Goal: Information Seeking & Learning: Find specific fact

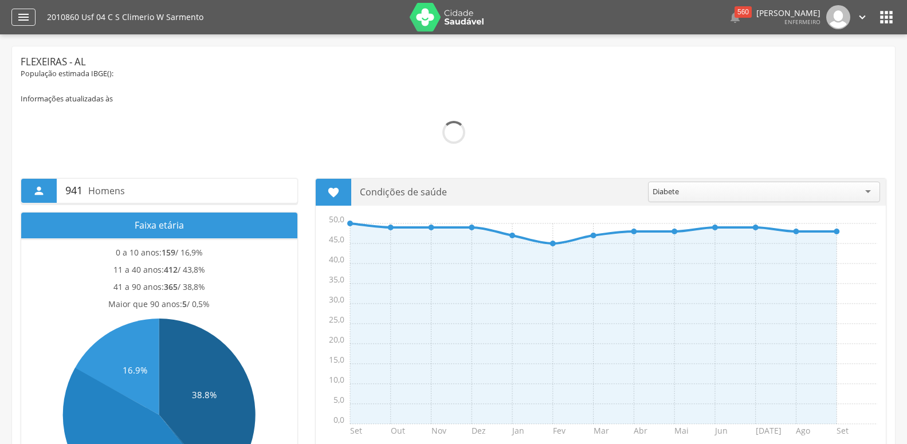
click at [23, 24] on div "" at bounding box center [23, 17] width 24 height 17
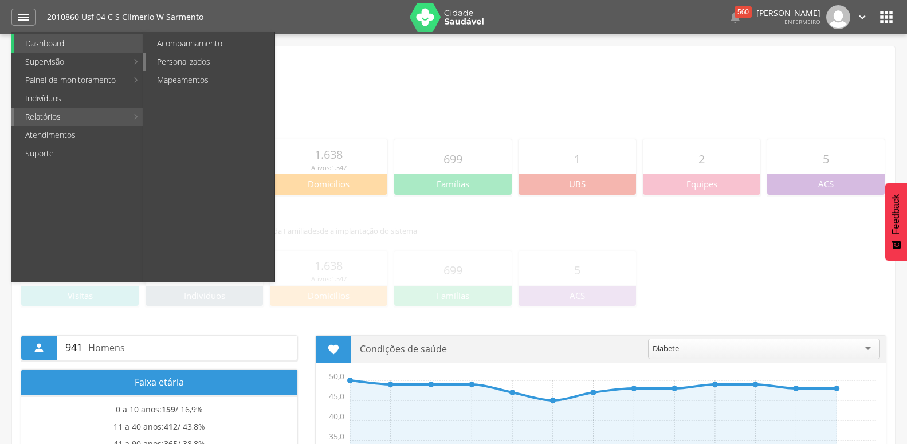
click at [193, 56] on link "Personalizados" at bounding box center [209, 62] width 129 height 18
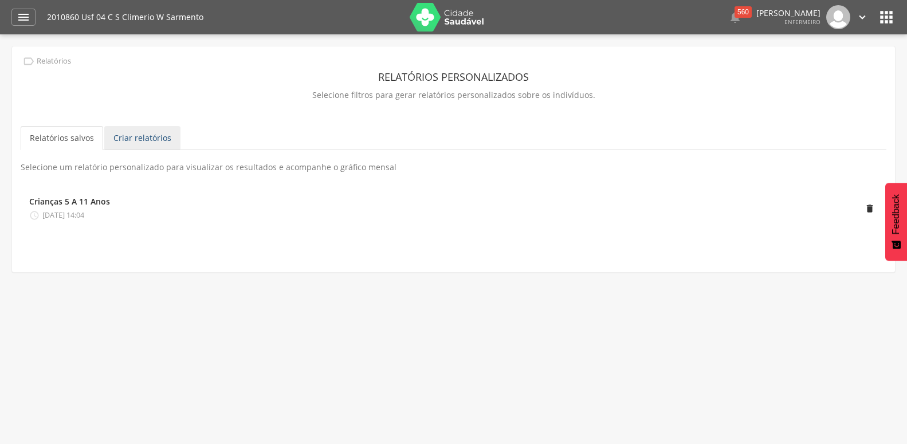
click at [121, 143] on link "Criar relatórios" at bounding box center [142, 138] width 76 height 24
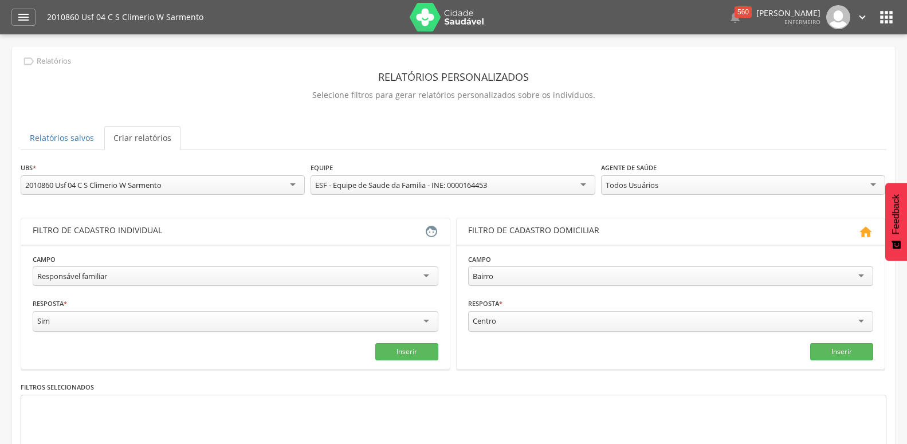
click at [77, 279] on div "Responsável familiar" at bounding box center [72, 276] width 70 height 10
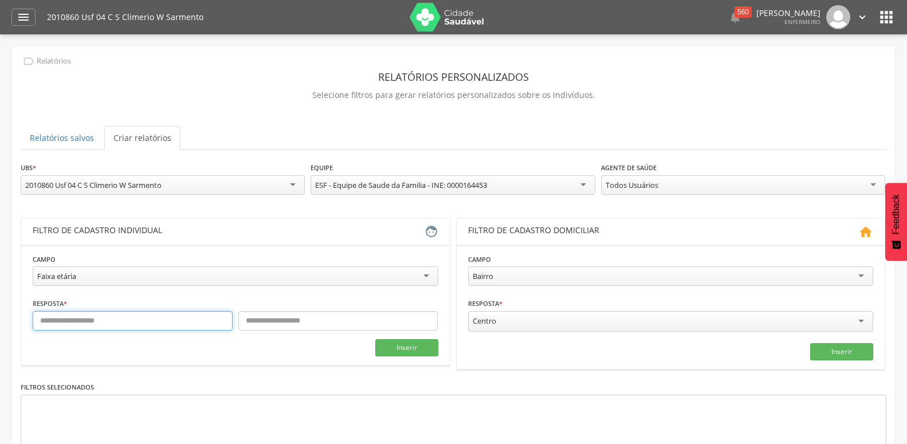
click at [127, 318] on input "text" at bounding box center [133, 320] width 200 height 19
type input "*"
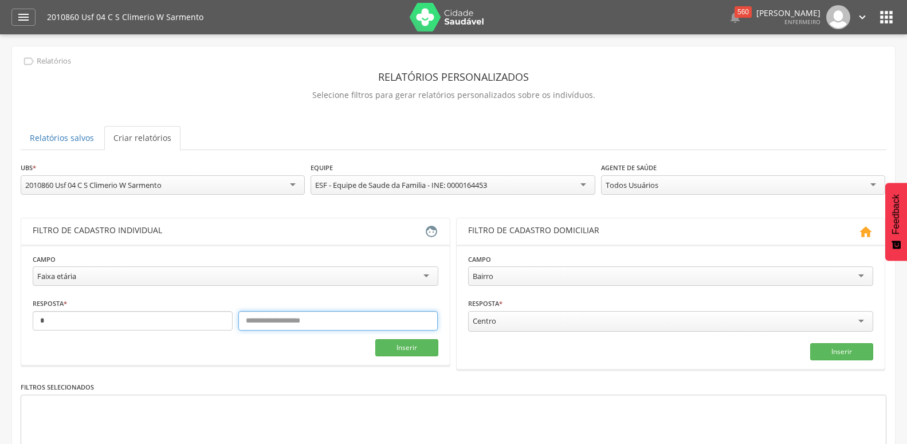
click at [299, 320] on input "text" at bounding box center [338, 320] width 200 height 19
type input "*"
click at [616, 187] on div "Todos Usuários" at bounding box center [631, 185] width 53 height 10
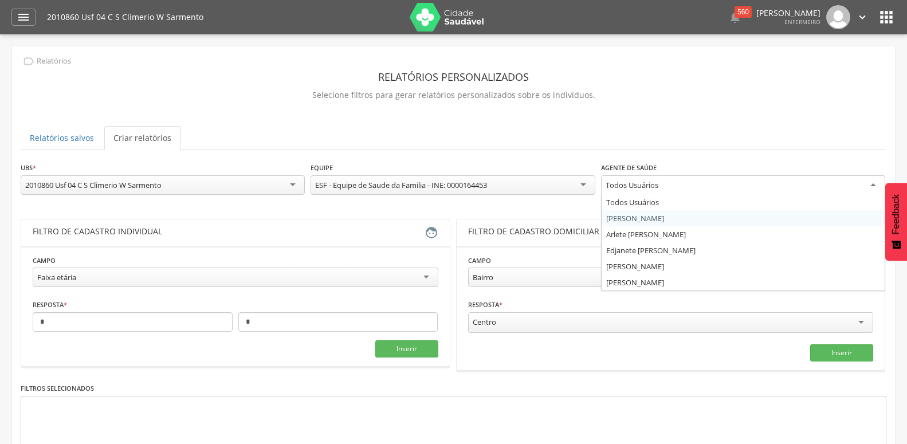
click at [617, 217] on div "**********" at bounding box center [453, 335] width 865 height 348
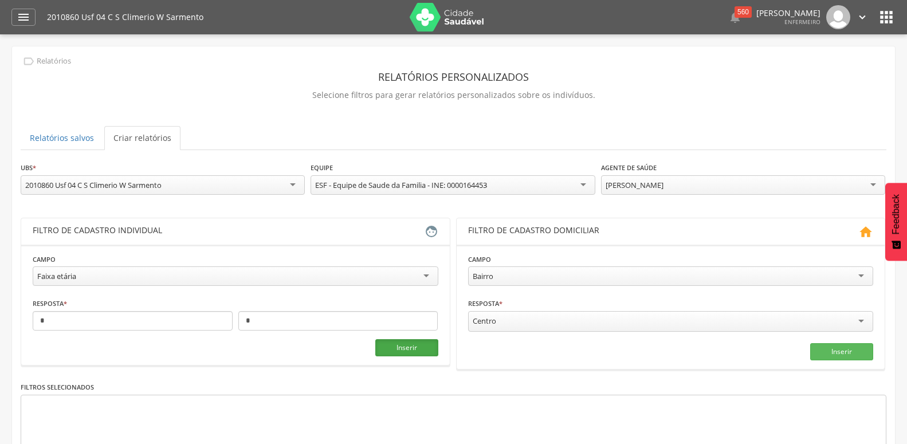
click at [404, 345] on button "Inserir" at bounding box center [406, 347] width 63 height 17
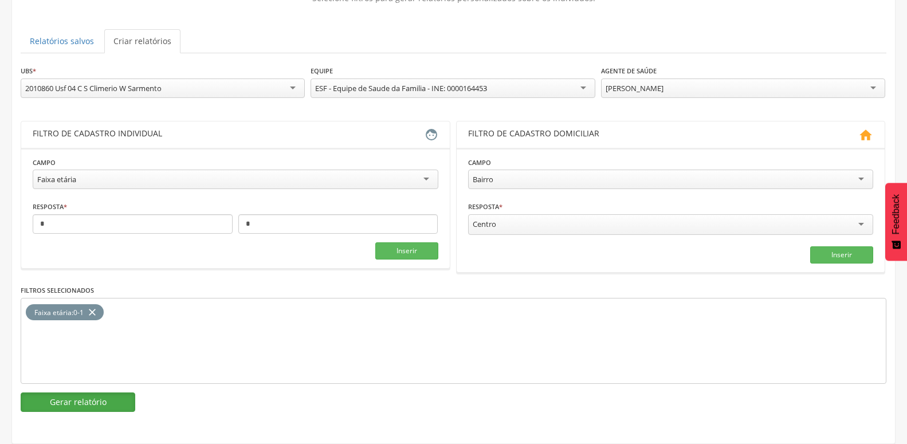
click at [117, 396] on button "Gerar relatório" at bounding box center [78, 401] width 115 height 19
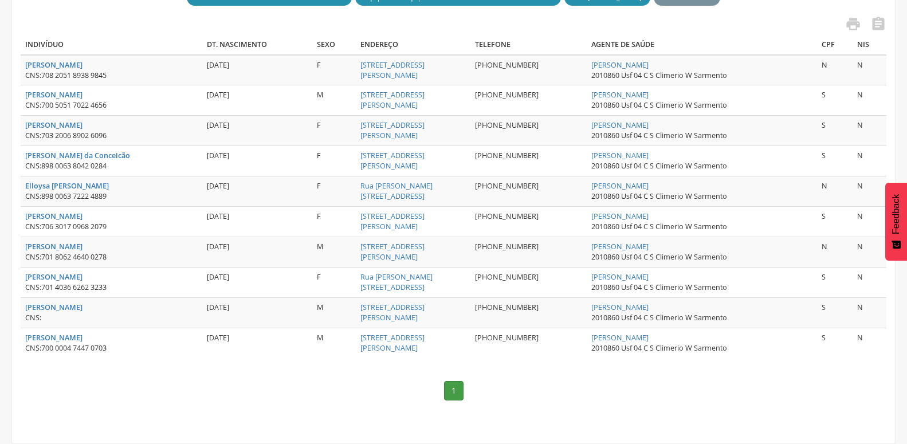
scroll to position [321, 0]
click at [82, 302] on strong "[PERSON_NAME]" at bounding box center [53, 307] width 57 height 10
type input "**********"
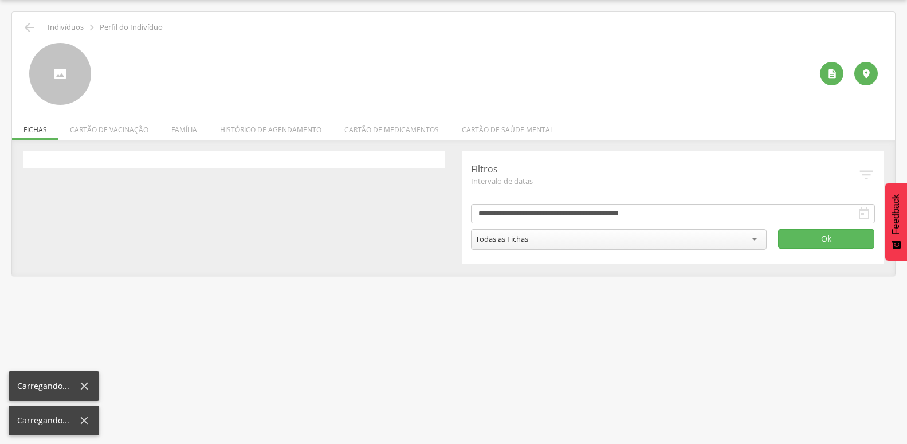
scroll to position [34, 0]
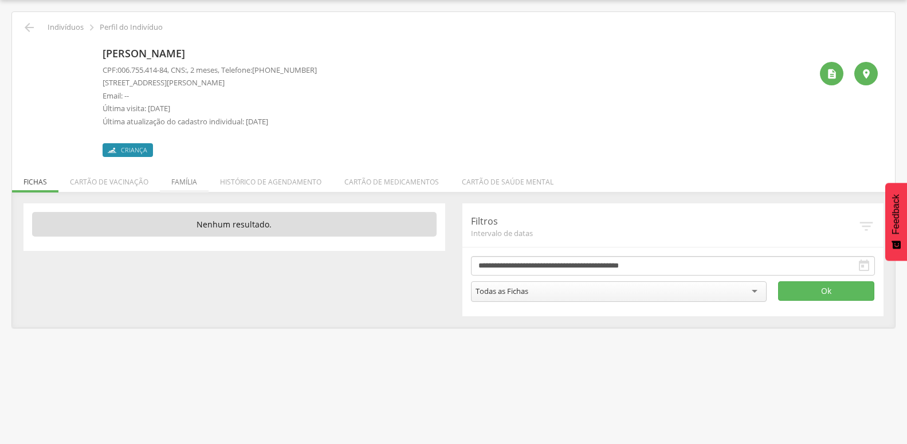
click at [188, 184] on li "Família" at bounding box center [184, 179] width 49 height 27
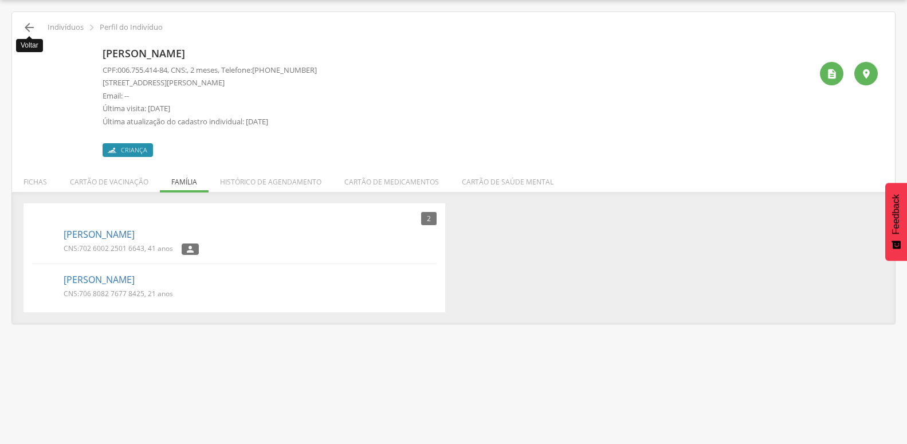
click at [33, 30] on icon "" at bounding box center [29, 28] width 14 height 14
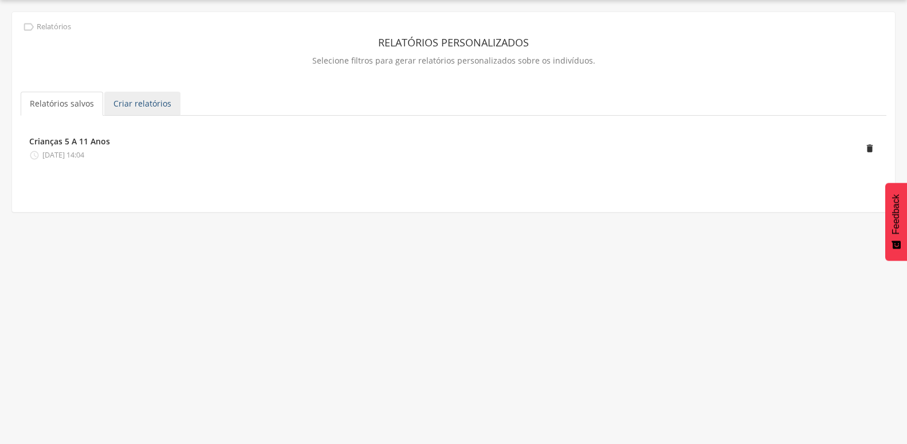
click at [117, 104] on link "Criar relatórios" at bounding box center [142, 104] width 76 height 24
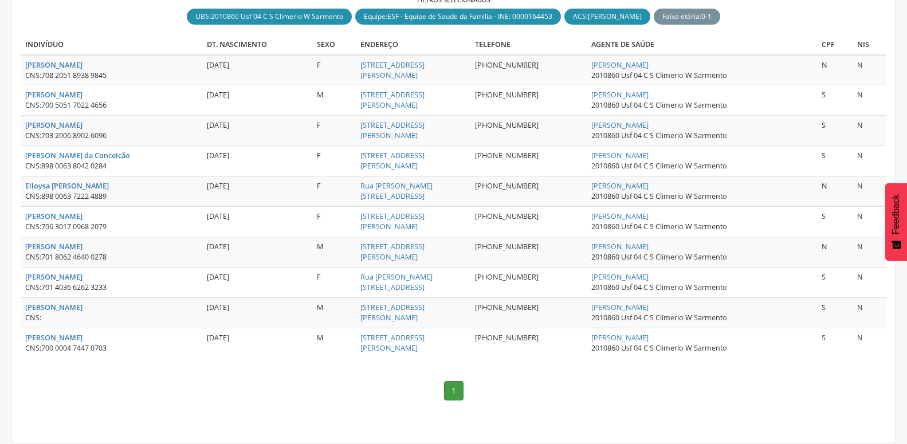
scroll to position [302, 0]
click at [82, 211] on strong "[PERSON_NAME]" at bounding box center [53, 216] width 57 height 10
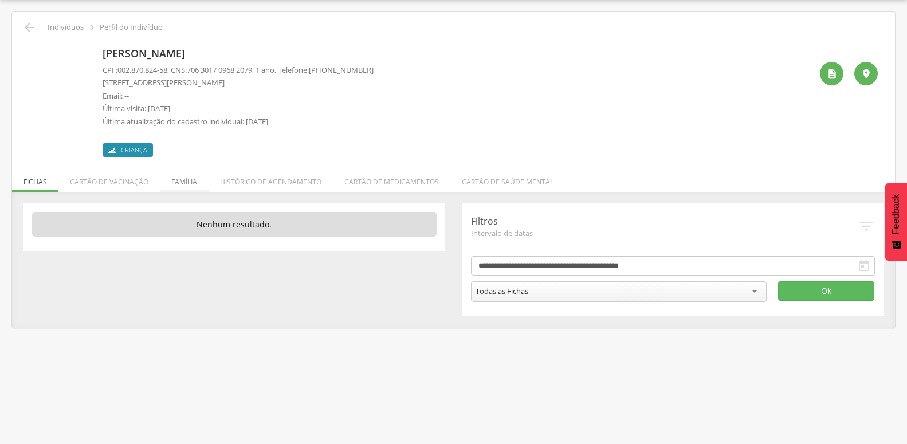
click at [179, 187] on li "Família" at bounding box center [184, 179] width 49 height 27
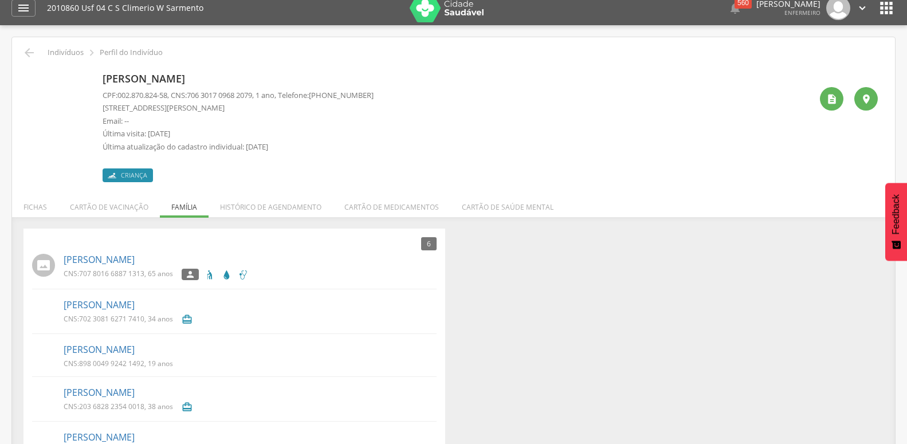
scroll to position [0, 0]
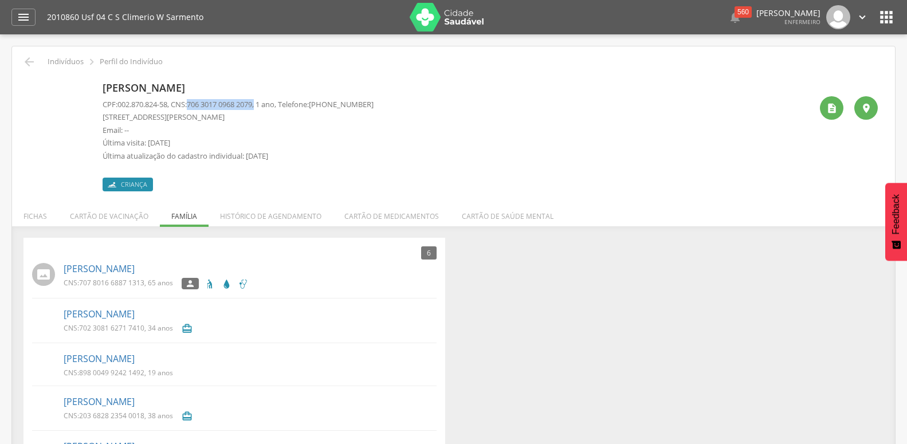
drag, startPoint x: 196, startPoint y: 108, endPoint x: 266, endPoint y: 106, distance: 69.9
click at [266, 106] on p "CPF: 002.870.824-58 , CNS: [PHONE_NUMBER] , 1 ano, Telefone: [PHONE_NUMBER]" at bounding box center [238, 104] width 271 height 11
copy p "706 3017 0968 2079 ,"
click at [27, 58] on icon "" at bounding box center [29, 62] width 14 height 14
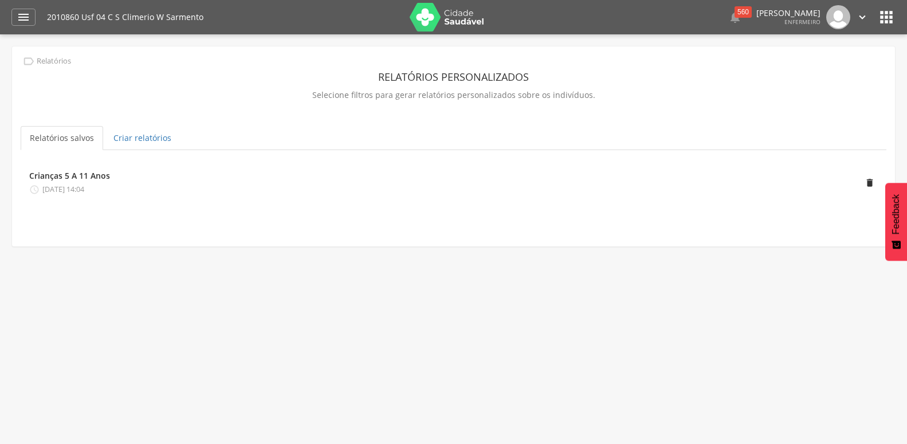
scroll to position [34, 0]
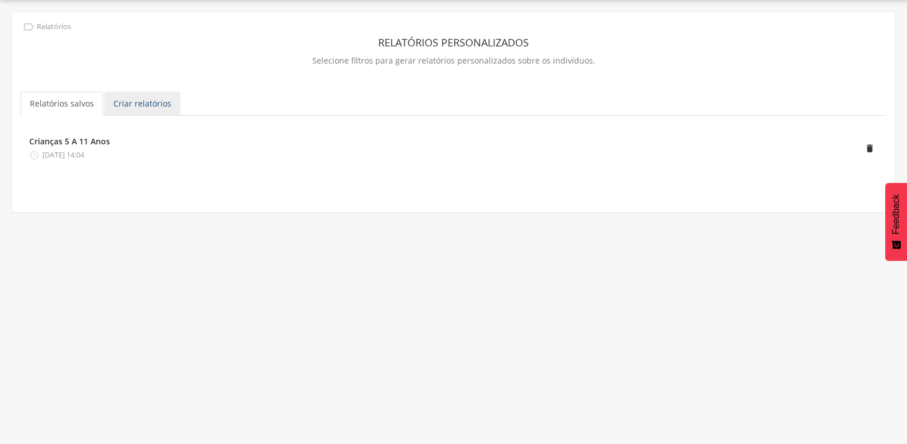
click at [145, 110] on link "Criar relatórios" at bounding box center [142, 104] width 76 height 24
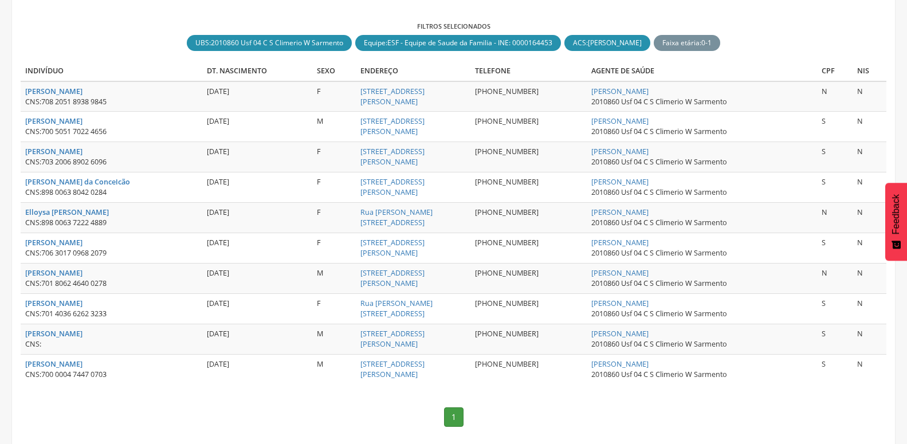
scroll to position [302, 0]
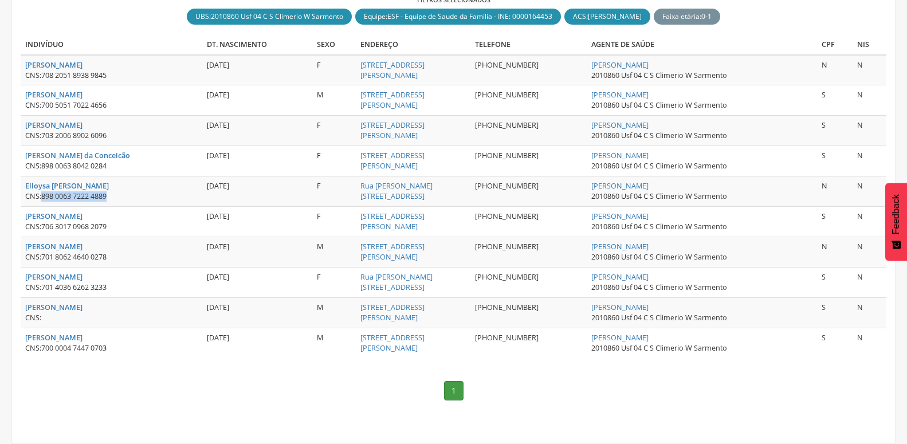
drag, startPoint x: 44, startPoint y: 186, endPoint x: 116, endPoint y: 186, distance: 72.2
click at [135, 191] on div "CNS: 898 0063 7222 4889" at bounding box center [111, 196] width 172 height 10
copy span "898 0063 7222 4889"
click at [109, 181] on strong "Elloysa [PERSON_NAME]" at bounding box center [67, 186] width 84 height 10
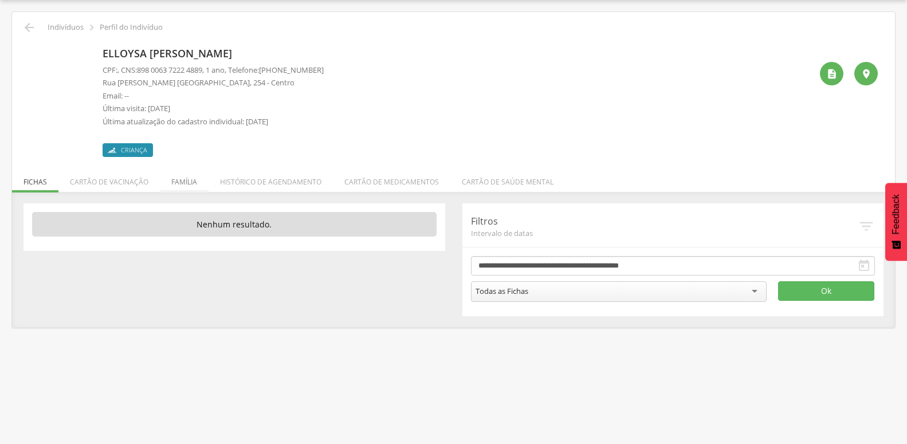
click at [173, 175] on li "Família" at bounding box center [184, 179] width 49 height 27
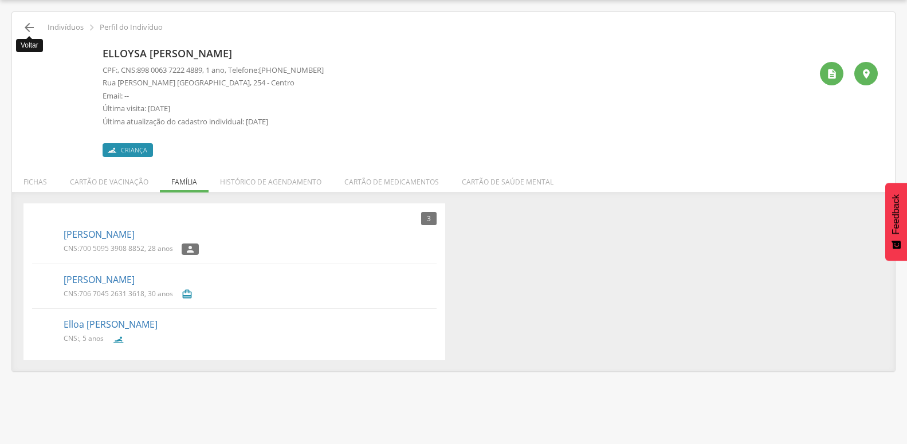
click at [26, 31] on icon "" at bounding box center [29, 28] width 14 height 14
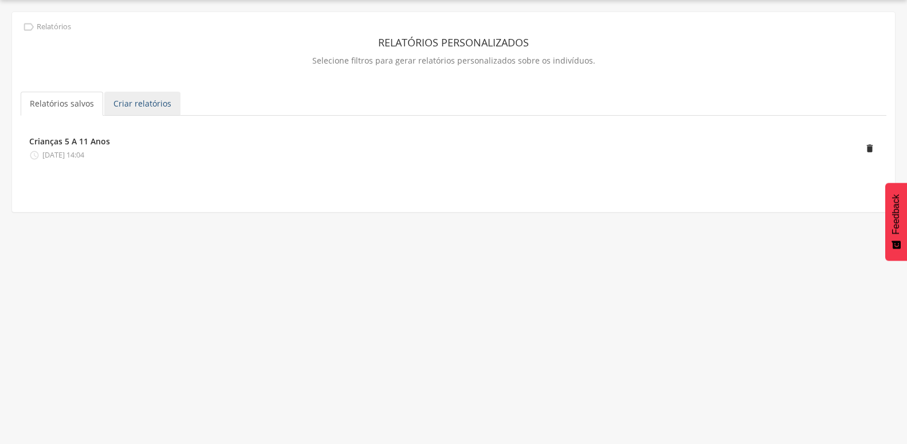
click at [171, 108] on link "Criar relatórios" at bounding box center [142, 104] width 76 height 24
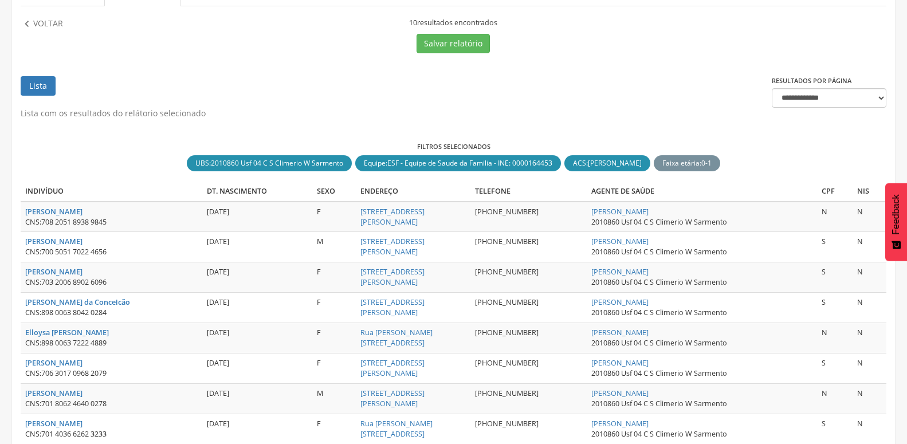
scroll to position [151, 0]
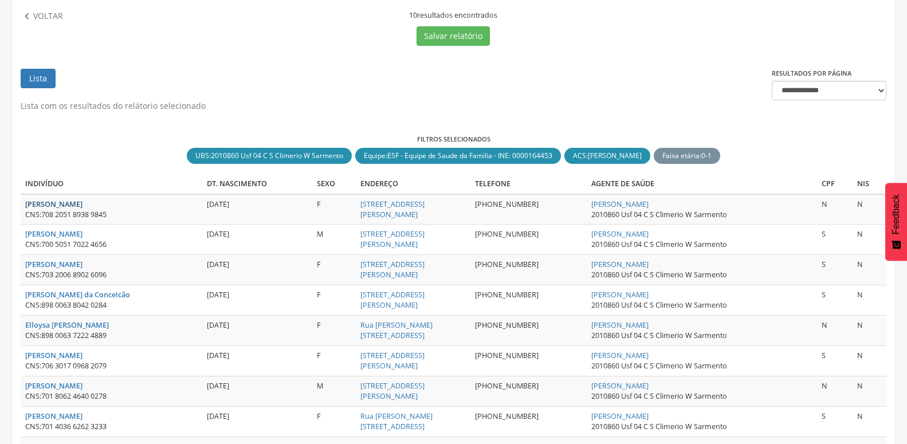
click at [82, 208] on strong "[PERSON_NAME]" at bounding box center [53, 204] width 57 height 10
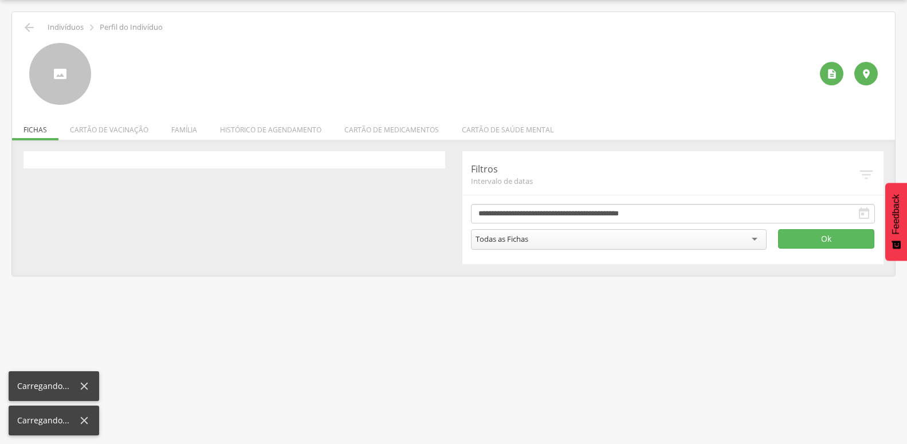
scroll to position [34, 0]
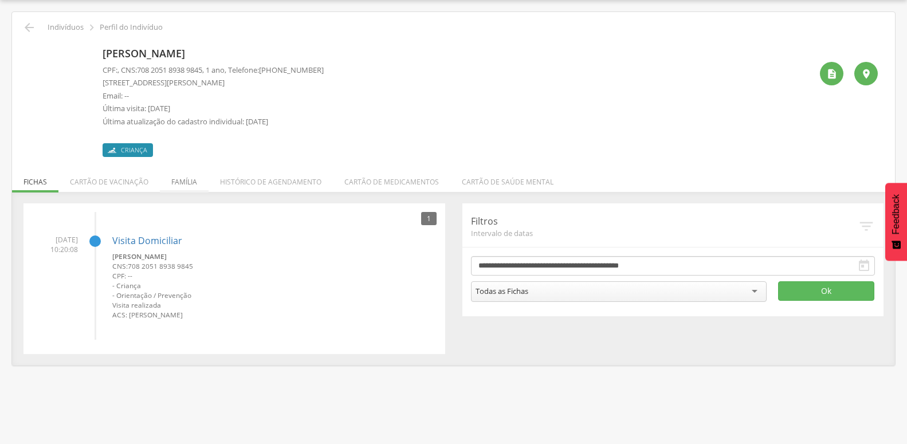
click at [179, 179] on li "Família" at bounding box center [184, 179] width 49 height 27
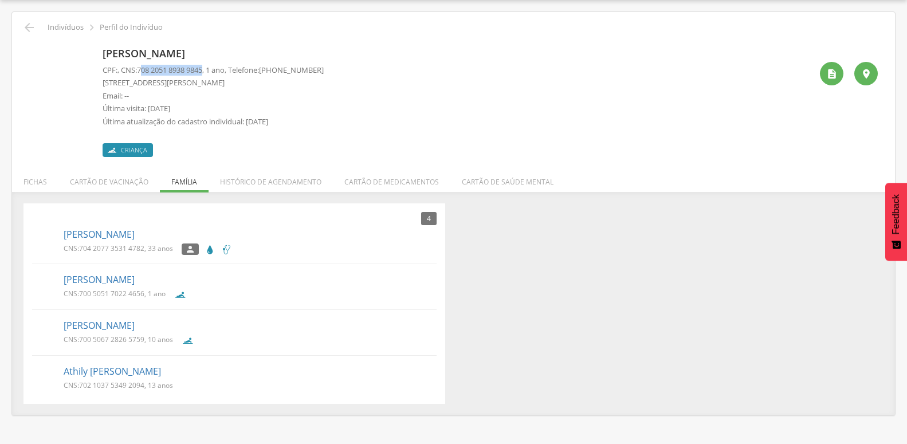
drag, startPoint x: 144, startPoint y: 73, endPoint x: 211, endPoint y: 67, distance: 67.3
click at [202, 67] on span "708 2051 8938 9845" at bounding box center [169, 70] width 65 height 10
click at [161, 78] on p "[STREET_ADDRESS][PERSON_NAME]" at bounding box center [213, 82] width 221 height 11
drag, startPoint x: 139, startPoint y: 70, endPoint x: 211, endPoint y: 65, distance: 72.3
click at [211, 65] on p "CPF: , CNS: [PHONE_NUMBER] , 1 ano, Telefone: [PHONE_NUMBER]" at bounding box center [213, 70] width 221 height 11
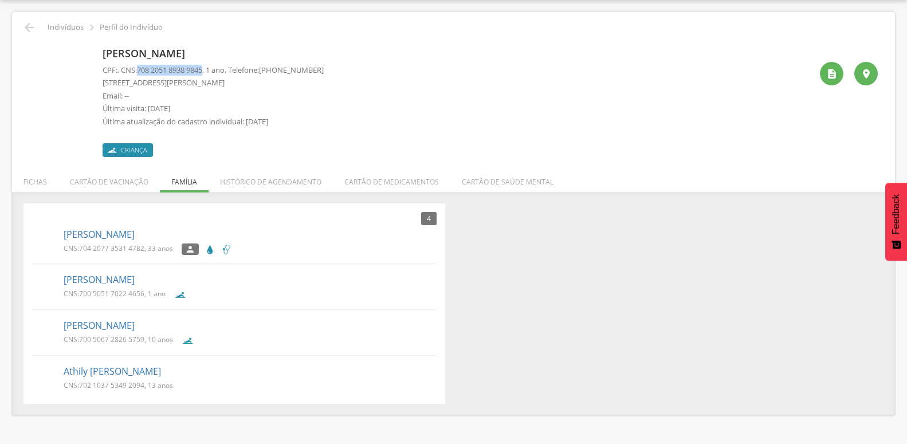
copy p "708 2051 8938 9845"
click at [31, 22] on icon "" at bounding box center [29, 28] width 14 height 14
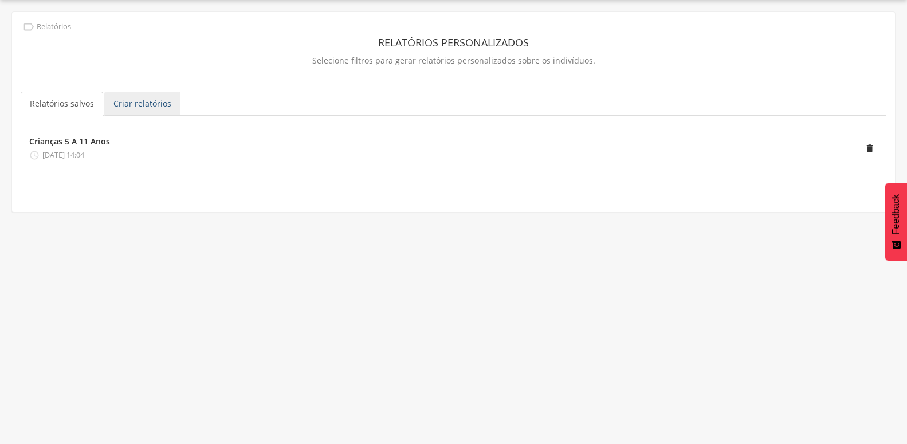
click at [138, 98] on link "Criar relatórios" at bounding box center [142, 104] width 76 height 24
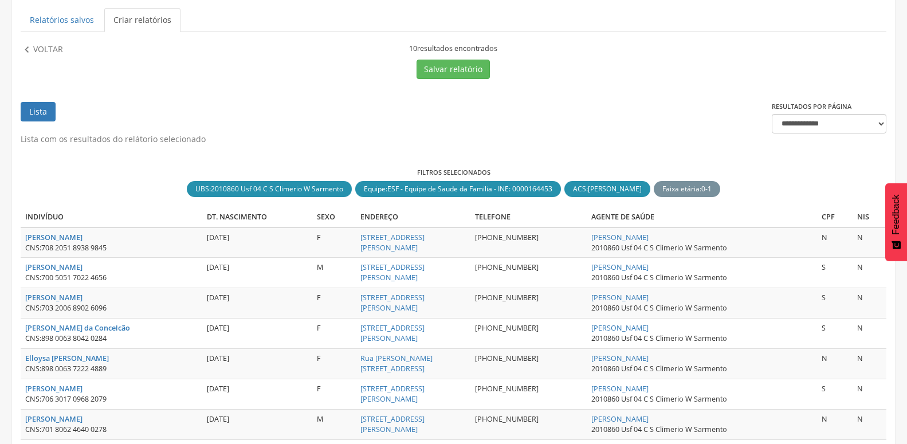
scroll to position [179, 0]
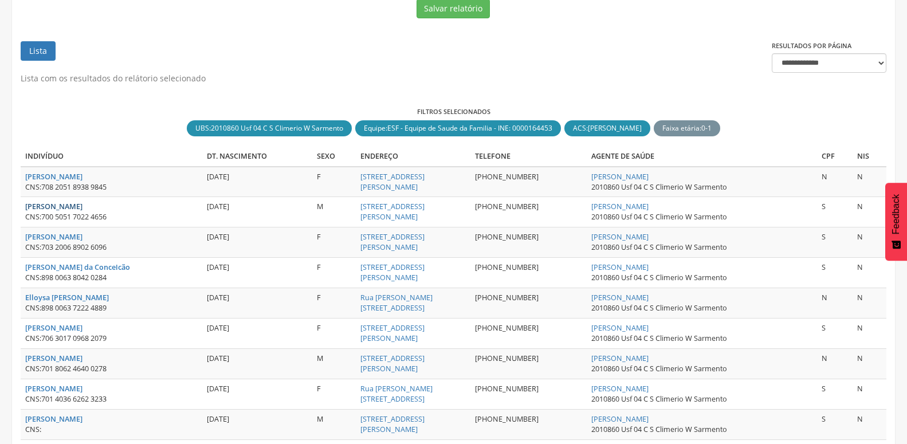
click at [82, 208] on strong "[PERSON_NAME]" at bounding box center [53, 207] width 57 height 10
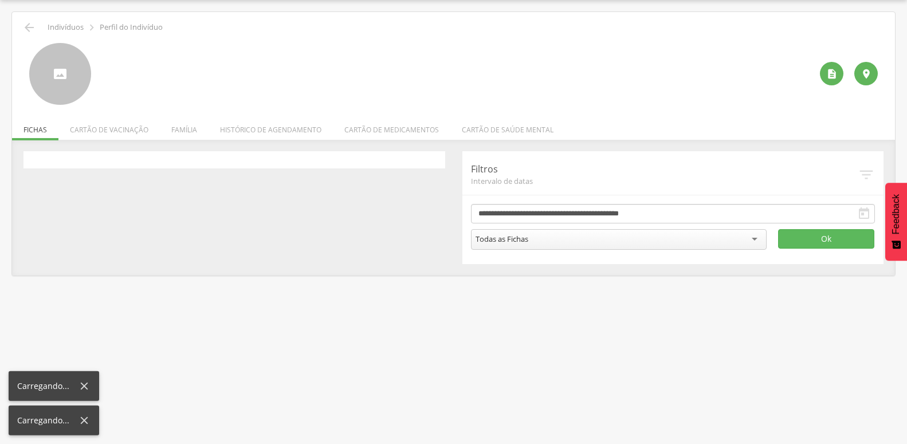
scroll to position [34, 0]
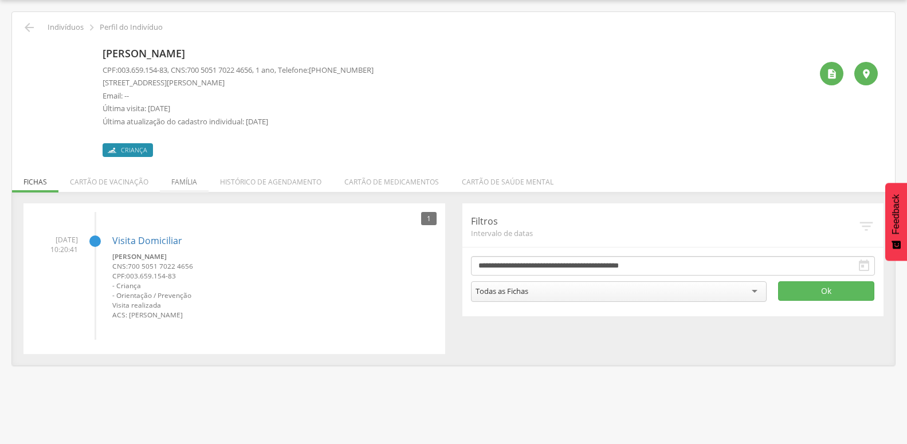
click at [187, 182] on li "Família" at bounding box center [184, 179] width 49 height 27
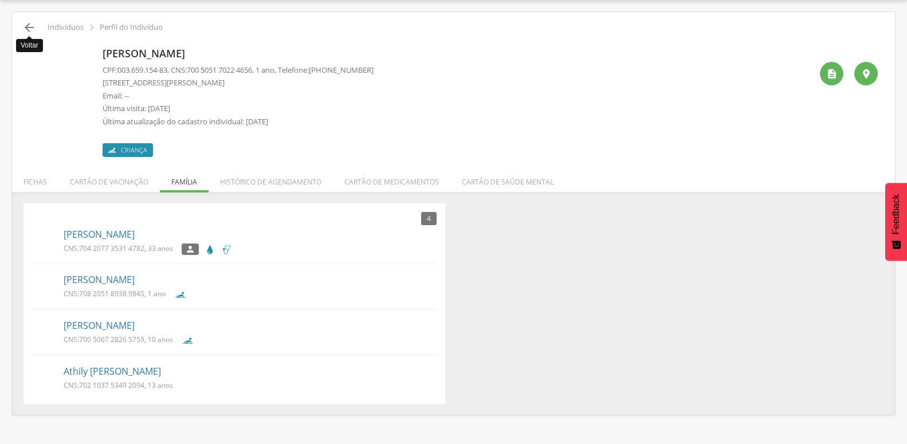
click at [29, 25] on icon "" at bounding box center [29, 28] width 14 height 14
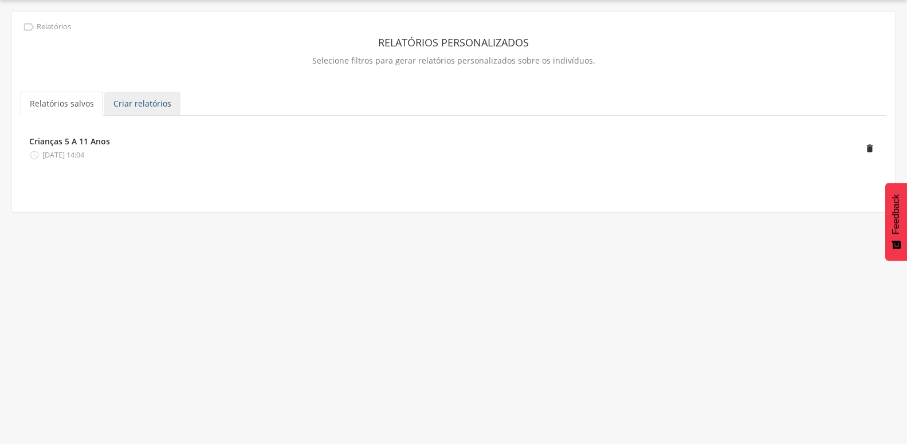
click at [175, 101] on link "Criar relatórios" at bounding box center [142, 104] width 76 height 24
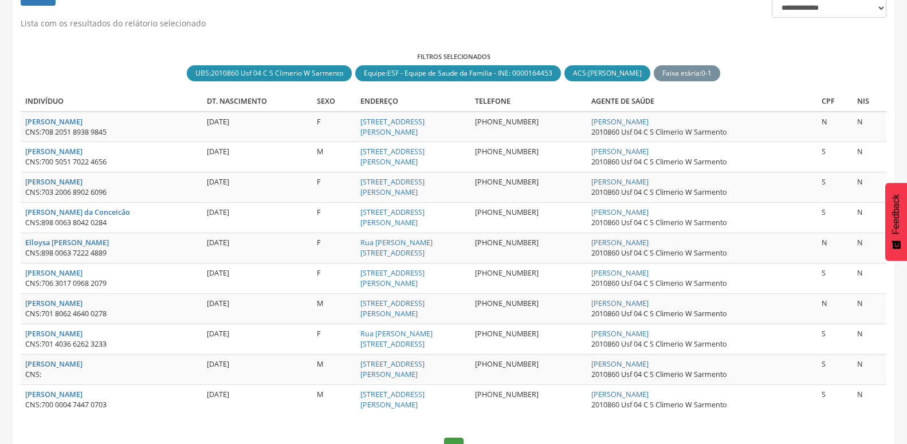
scroll to position [302, 0]
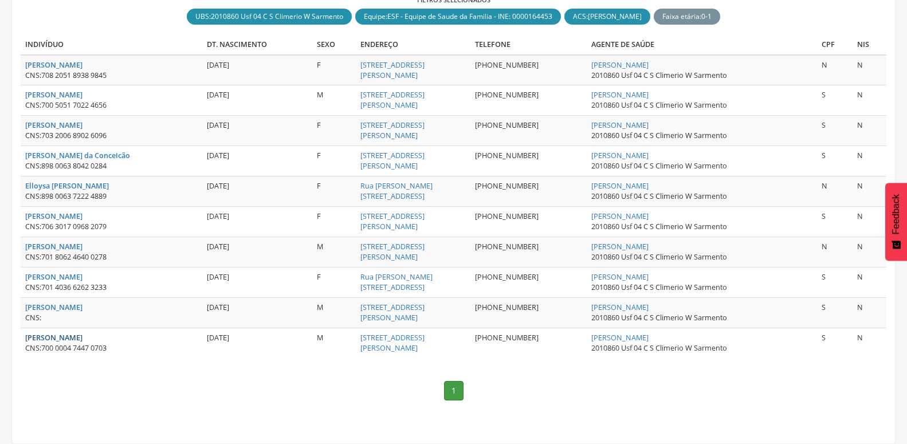
click at [69, 333] on strong "[PERSON_NAME]" at bounding box center [53, 338] width 57 height 10
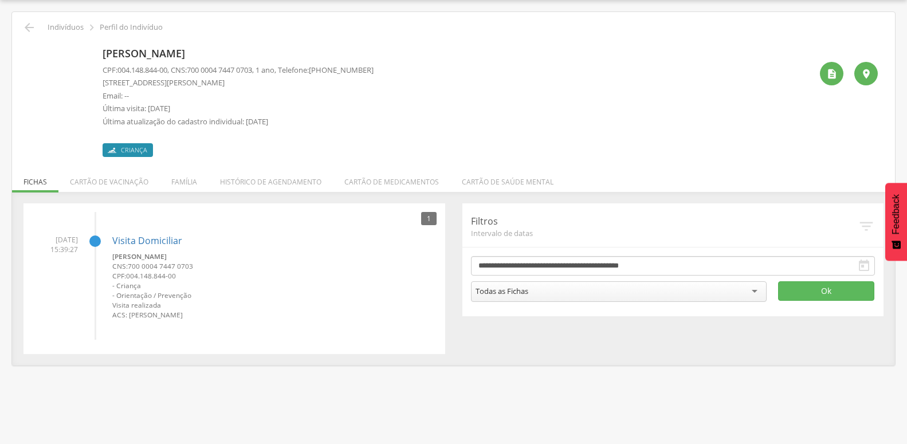
drag, startPoint x: 105, startPoint y: 51, endPoint x: 229, endPoint y: 61, distance: 124.7
click at [317, 53] on p "[PERSON_NAME]" at bounding box center [238, 53] width 271 height 15
copy p "[PERSON_NAME]"
click at [27, 22] on icon "" at bounding box center [29, 28] width 14 height 14
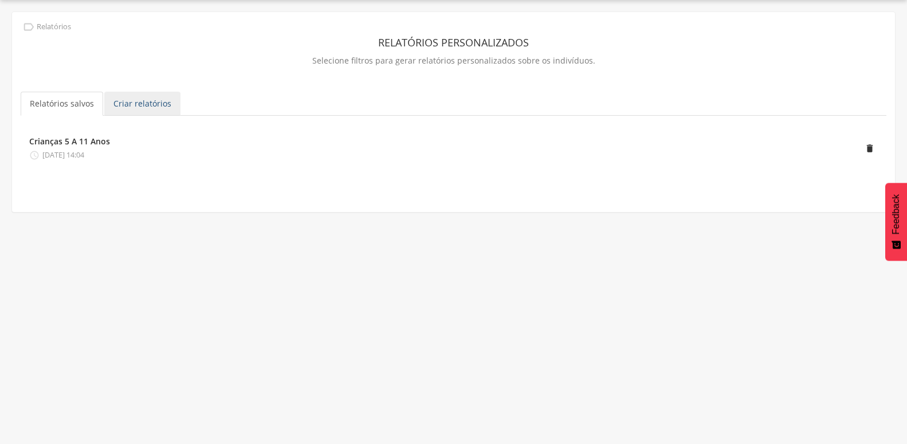
click at [122, 96] on link "Criar relatórios" at bounding box center [142, 104] width 76 height 24
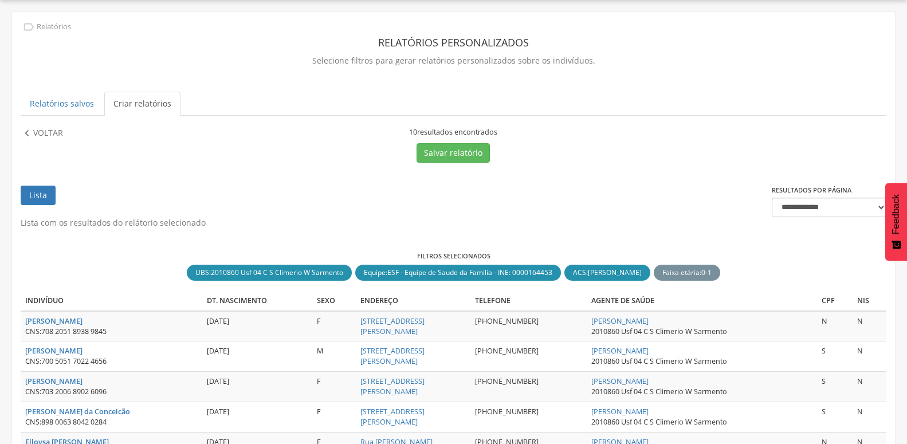
scroll to position [268, 0]
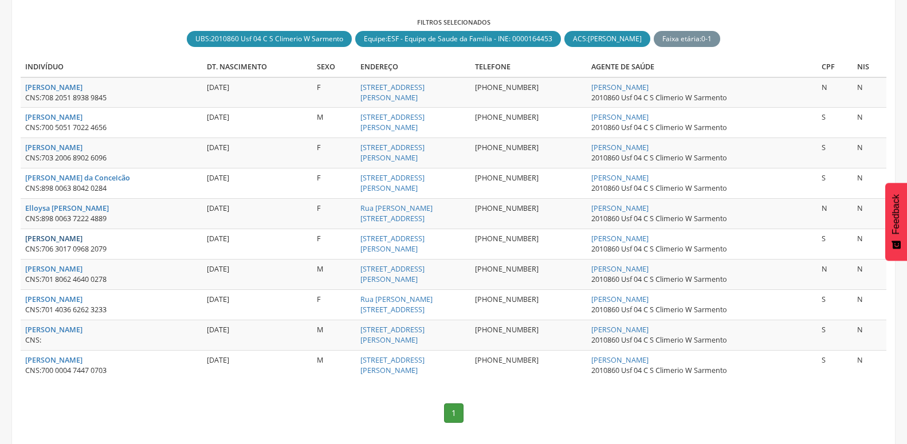
click at [68, 241] on strong "[PERSON_NAME]" at bounding box center [53, 239] width 57 height 10
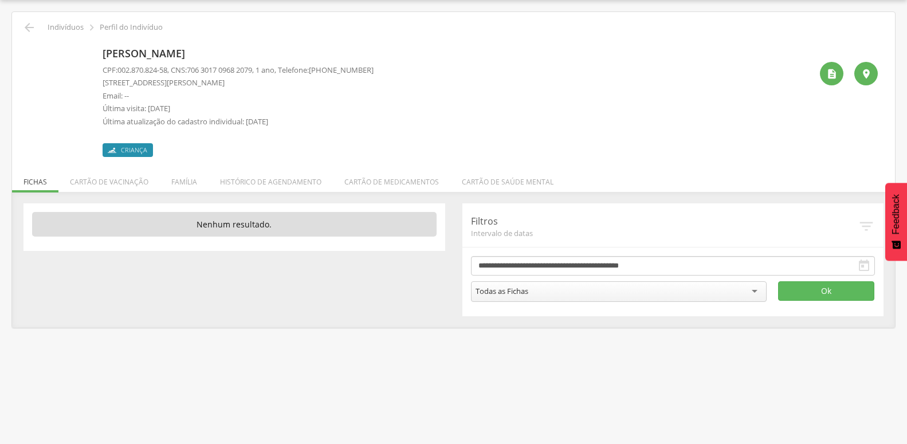
drag, startPoint x: 104, startPoint y: 49, endPoint x: 275, endPoint y: 48, distance: 171.8
click at [275, 48] on p "[PERSON_NAME]" at bounding box center [238, 53] width 271 height 15
copy p "[PERSON_NAME]"
click at [24, 27] on icon "" at bounding box center [29, 28] width 14 height 14
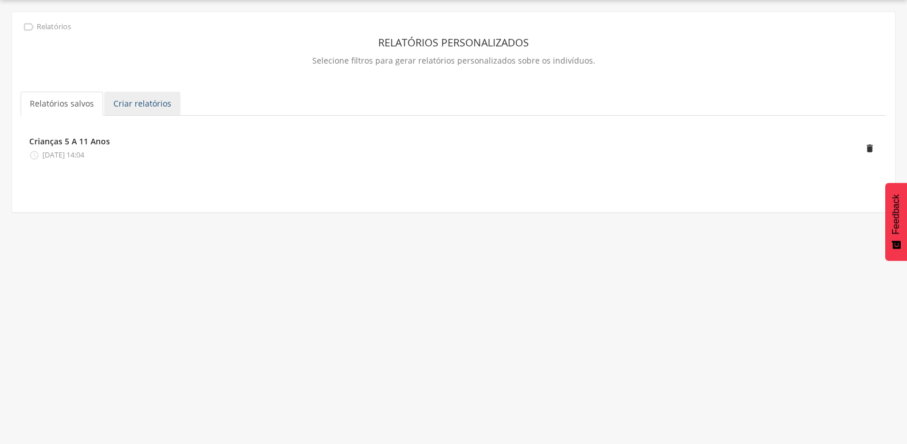
click at [124, 97] on link "Criar relatórios" at bounding box center [142, 104] width 76 height 24
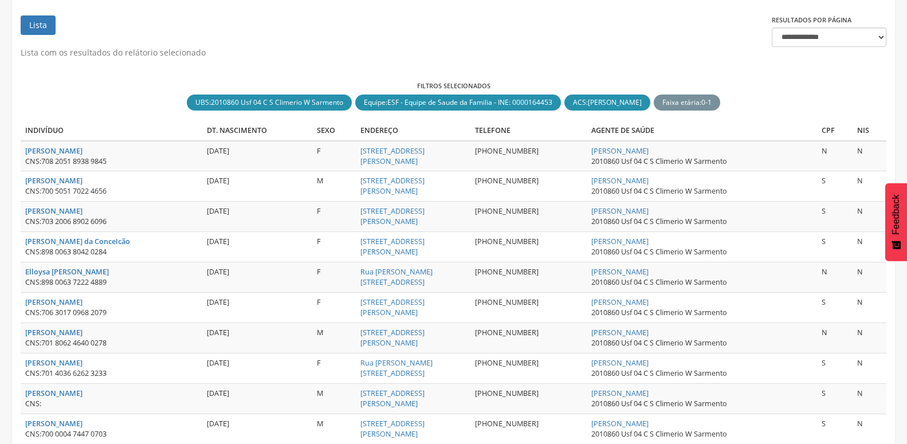
scroll to position [210, 0]
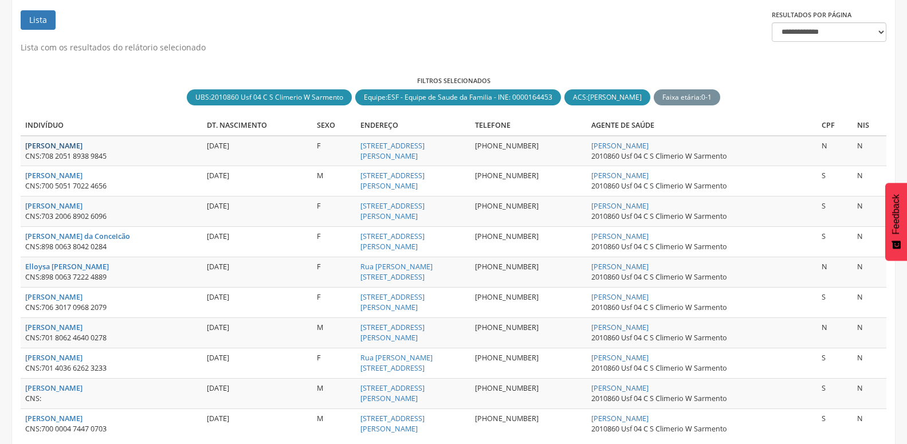
click at [82, 144] on strong "[PERSON_NAME]" at bounding box center [53, 146] width 57 height 10
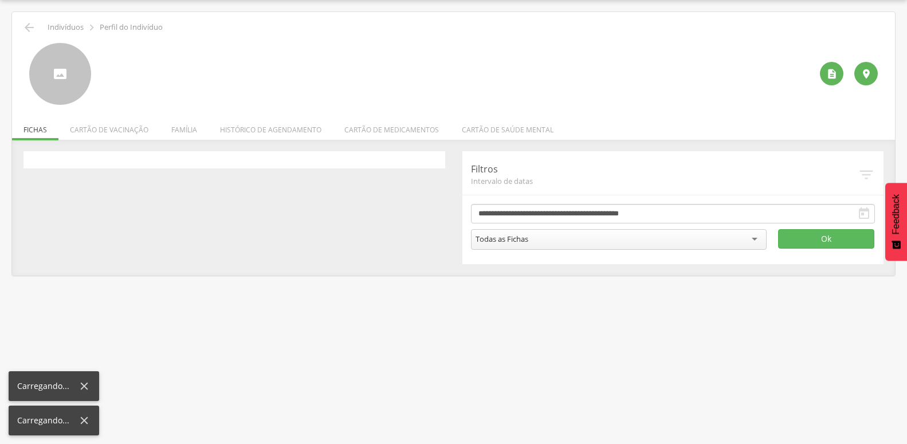
scroll to position [34, 0]
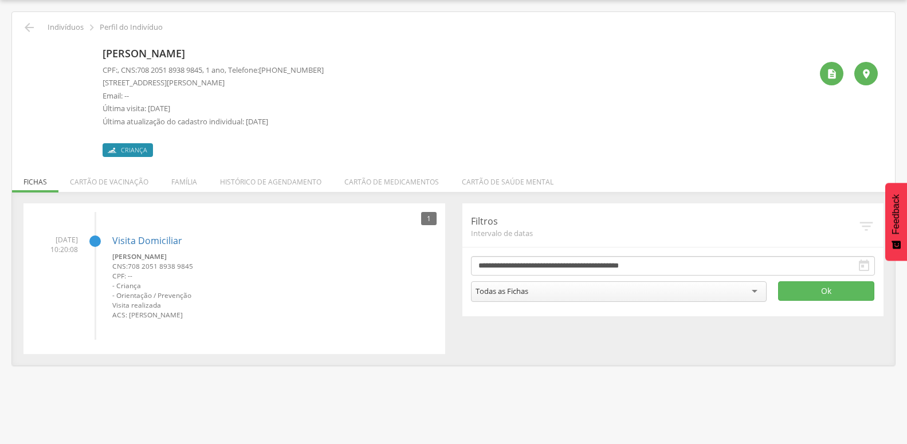
drag, startPoint x: 105, startPoint y: 56, endPoint x: 272, endPoint y: 60, distance: 167.3
click at [272, 60] on p "[PERSON_NAME]" at bounding box center [213, 53] width 221 height 15
copy p "[PERSON_NAME]"
click at [27, 30] on icon "" at bounding box center [29, 28] width 14 height 14
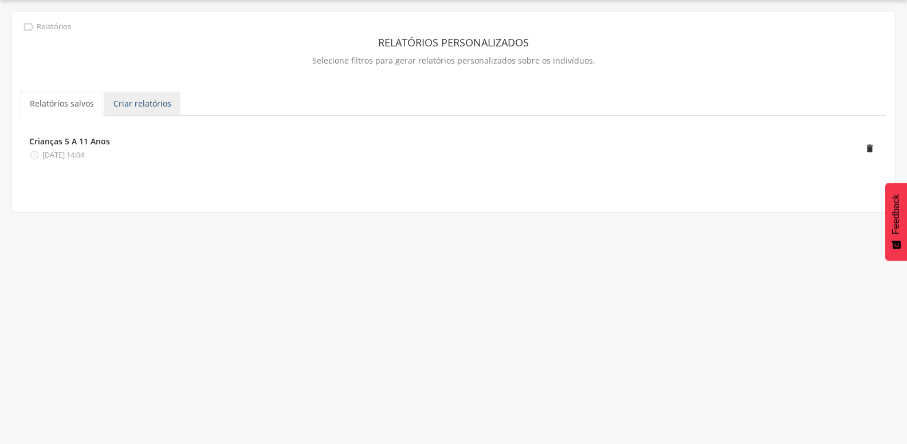
click at [145, 102] on link "Criar relatórios" at bounding box center [142, 104] width 76 height 24
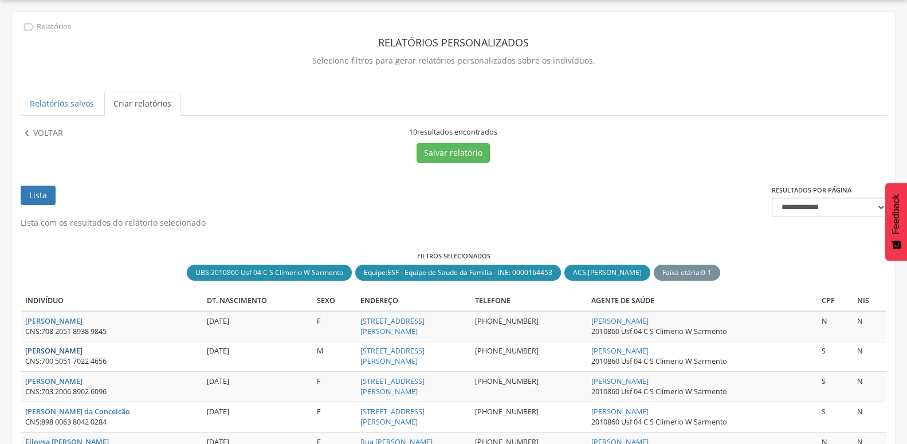
click at [77, 353] on strong "[PERSON_NAME]" at bounding box center [53, 351] width 57 height 10
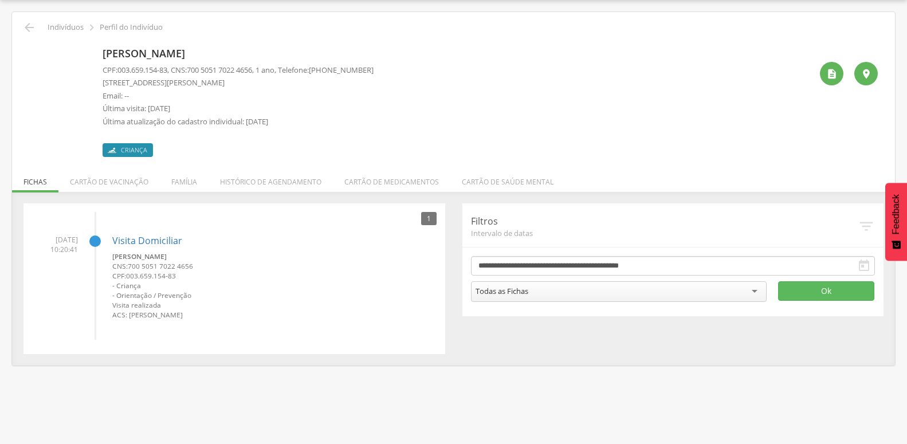
drag, startPoint x: 105, startPoint y: 54, endPoint x: 294, endPoint y: 54, distance: 189.6
click at [294, 54] on p "[PERSON_NAME]" at bounding box center [238, 53] width 271 height 15
copy p "[PERSON_NAME]"
click at [361, 90] on div "CPF: 003.659.154-83 , CNS: [PHONE_NUMBER] , 1 ano, Telefone: [PHONE_NUMBER] [ST…" at bounding box center [238, 99] width 271 height 68
